Goal: Task Accomplishment & Management: Use online tool/utility

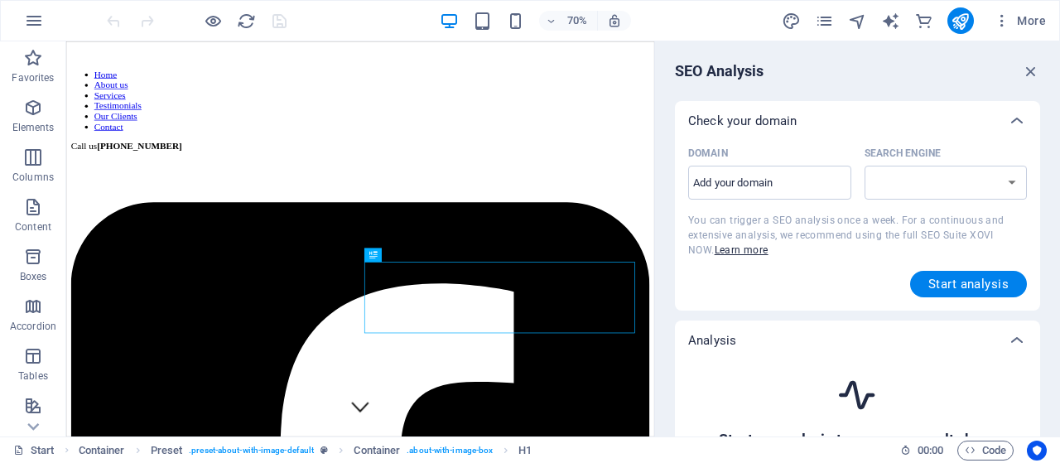
scroll to position [316, 0]
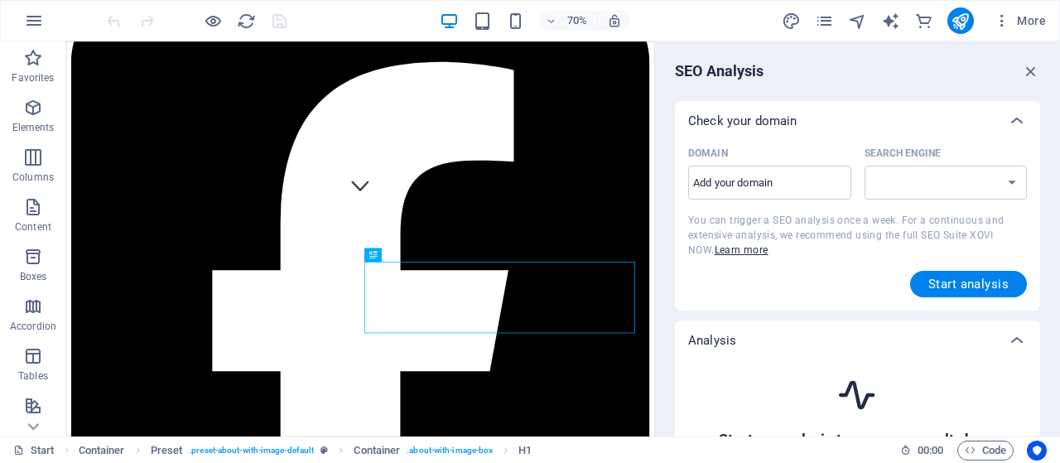
select select "[DOMAIN_NAME]"
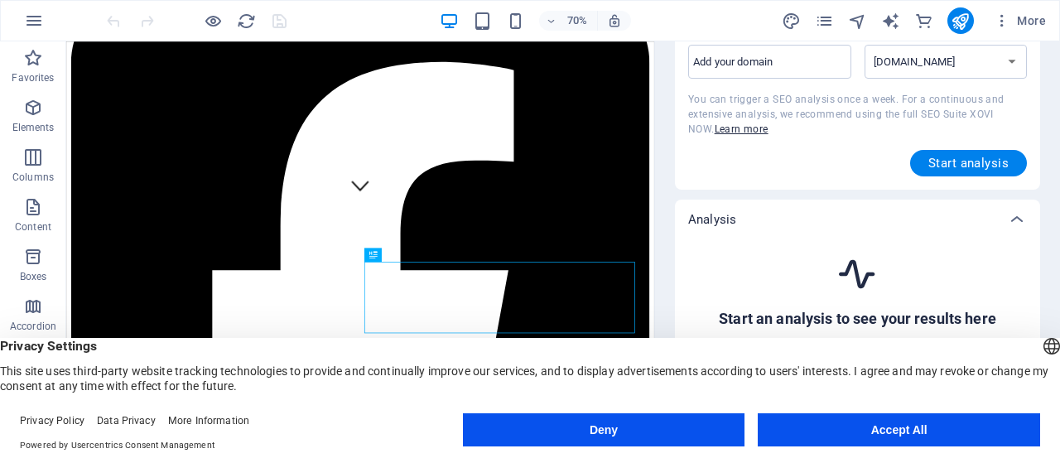
scroll to position [141, 0]
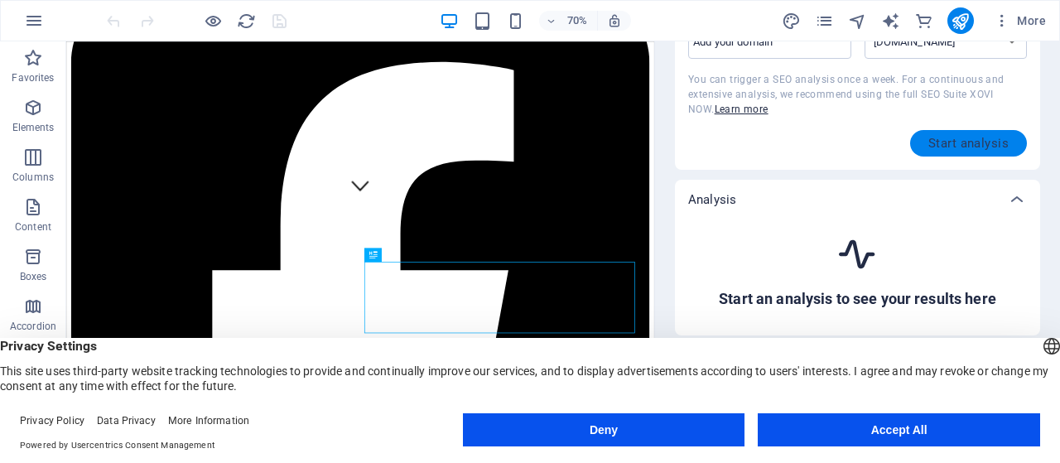
click at [956, 138] on span "Start analysis" at bounding box center [968, 143] width 80 height 13
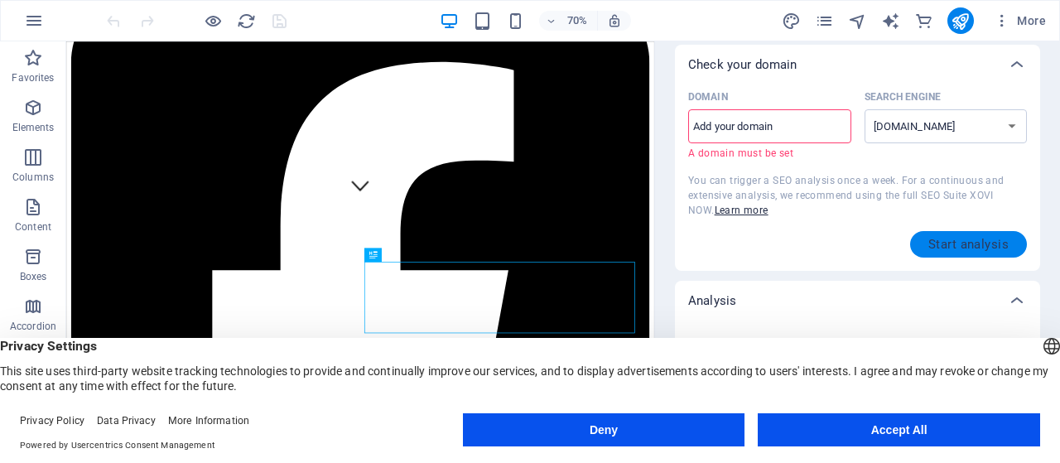
scroll to position [26, 0]
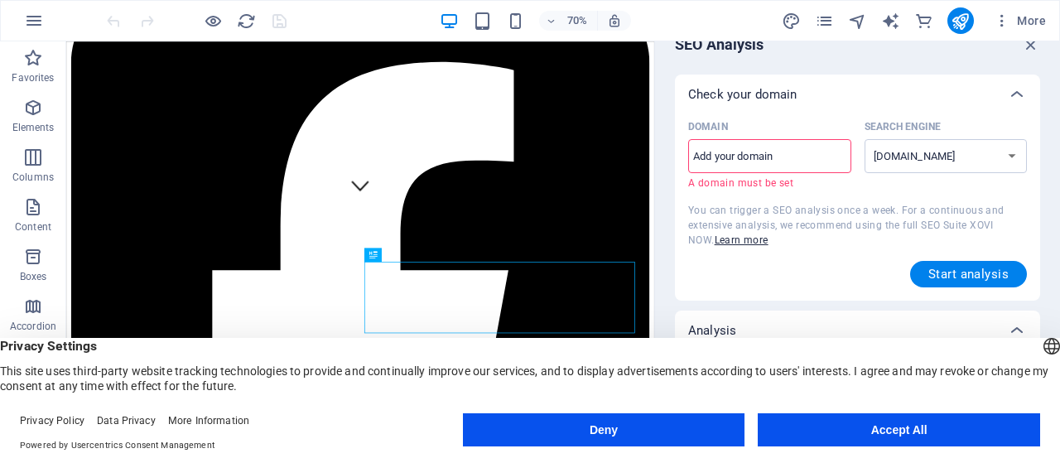
click at [787, 155] on input "Domain ​ A domain must be set" at bounding box center [769, 156] width 163 height 26
click at [865, 139] on select "[DOMAIN_NAME] [DOMAIN_NAME] [DOMAIN_NAME] [DOMAIN_NAME] [DOMAIN_NAME] [DOMAIN_N…" at bounding box center [946, 156] width 163 height 34
click at [943, 165] on select "[DOMAIN_NAME] [DOMAIN_NAME] [DOMAIN_NAME] [DOMAIN_NAME] [DOMAIN_NAME] [DOMAIN_N…" at bounding box center [946, 156] width 163 height 34
click at [811, 161] on input "Domain ​ A domain must be set" at bounding box center [769, 156] width 163 height 26
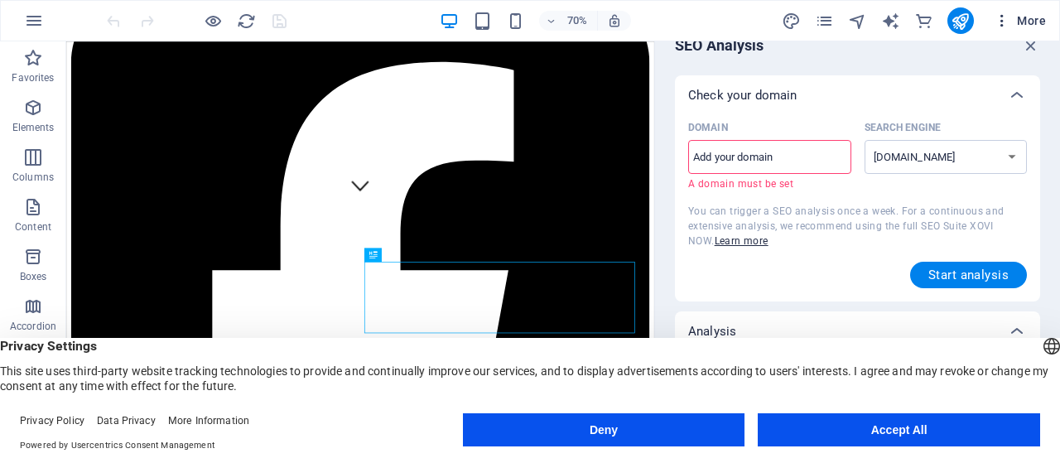
click at [1046, 30] on button "More" at bounding box center [1019, 20] width 65 height 26
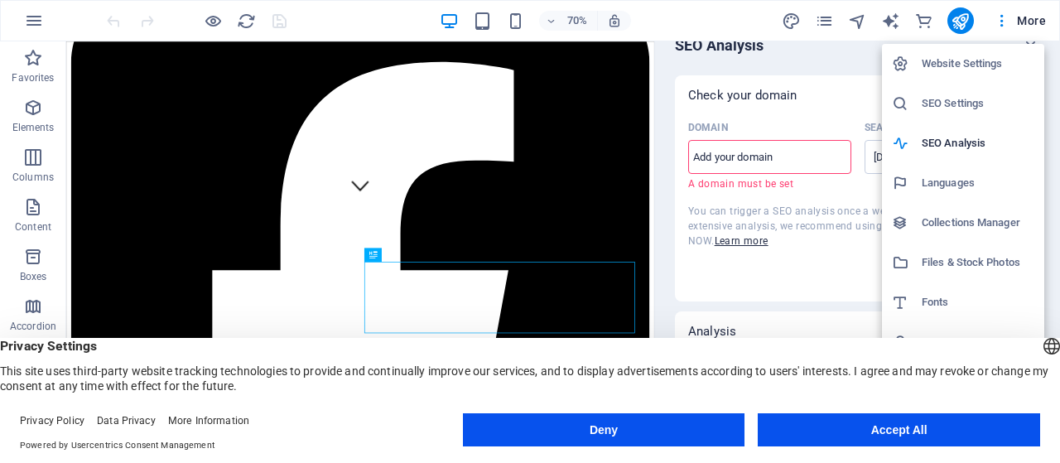
click at [953, 104] on h6 "SEO Settings" at bounding box center [978, 104] width 113 height 20
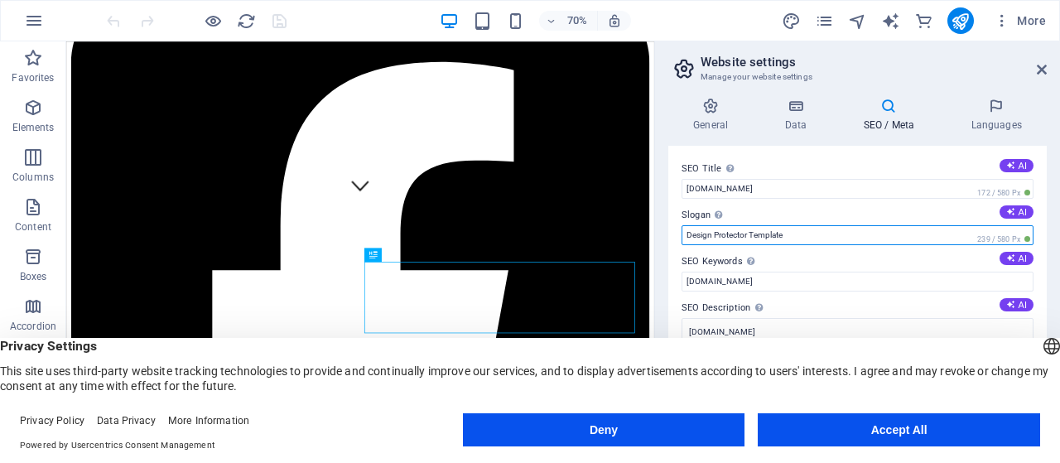
drag, startPoint x: 816, startPoint y: 238, endPoint x: 581, endPoint y: 189, distance: 239.6
click at [682, 225] on input "Design Protector Template" at bounding box center [858, 235] width 352 height 20
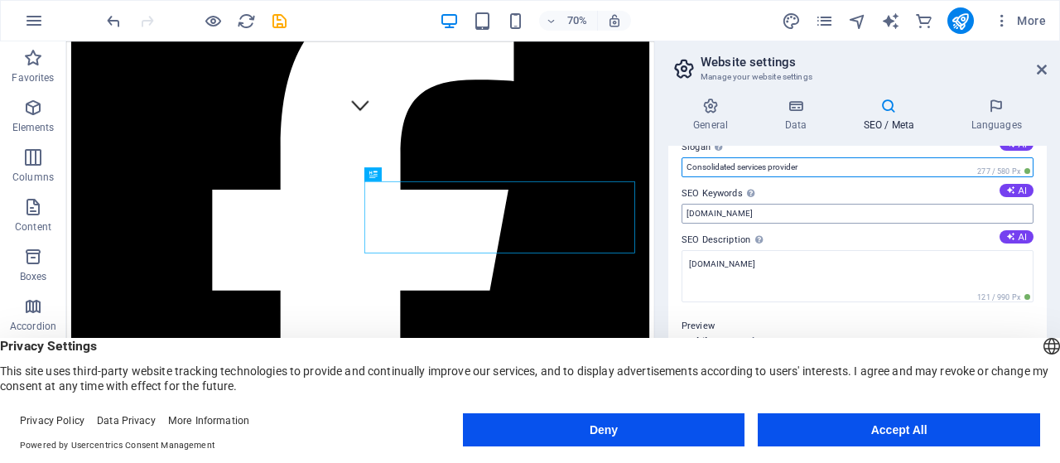
scroll to position [106, 0]
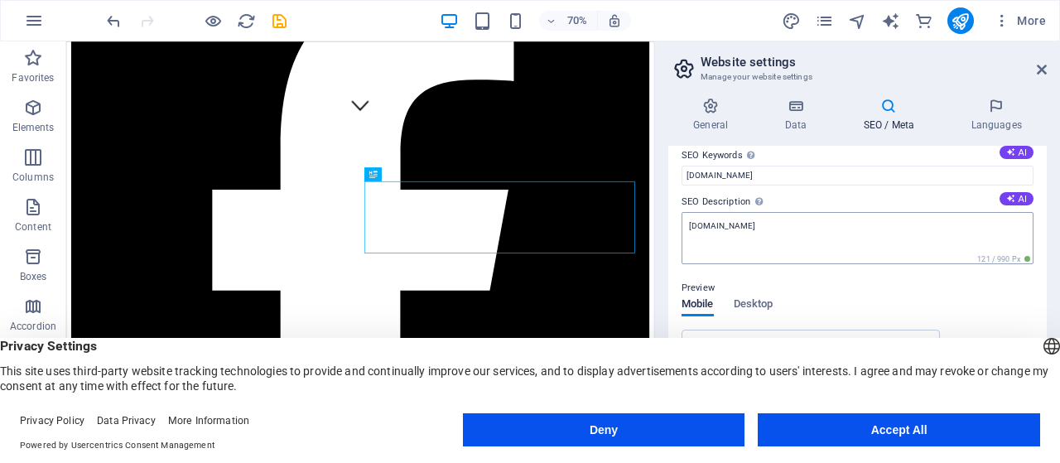
type input "Consolidated services provider"
click at [781, 230] on textarea "[DOMAIN_NAME]" at bounding box center [858, 238] width 352 height 52
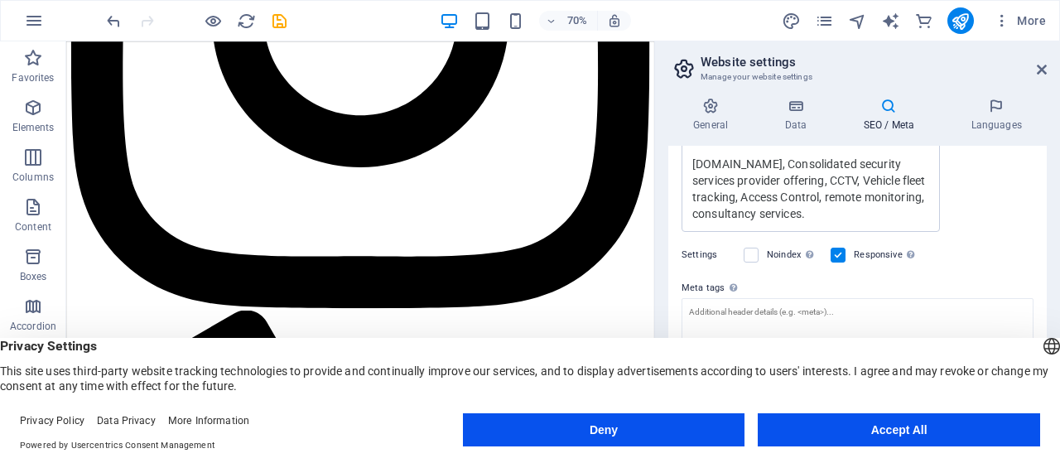
scroll to position [415, 0]
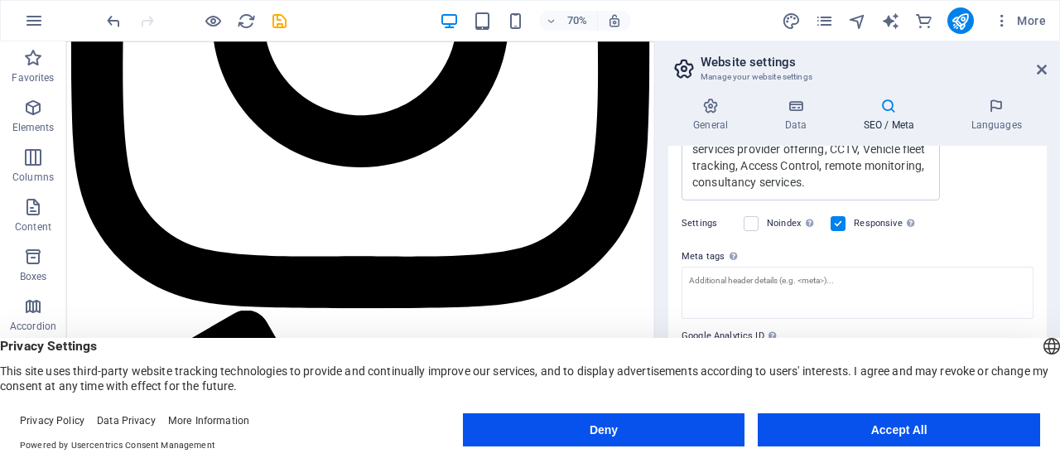
type textarea "[DOMAIN_NAME], Consolidated security services provider offering, CCTV, Vehicle …"
click at [830, 421] on button "Accept All" at bounding box center [899, 429] width 282 height 33
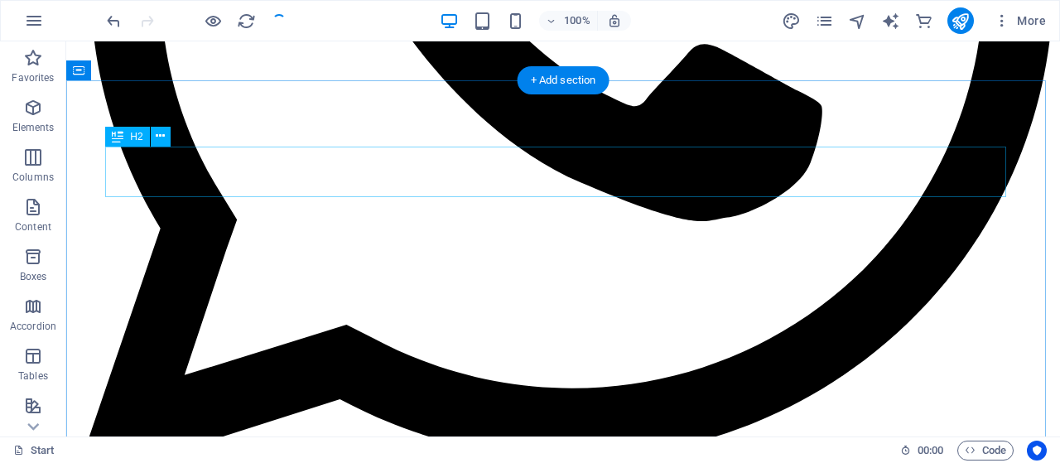
scroll to position [1809, 0]
